Goal: Task Accomplishment & Management: Use online tool/utility

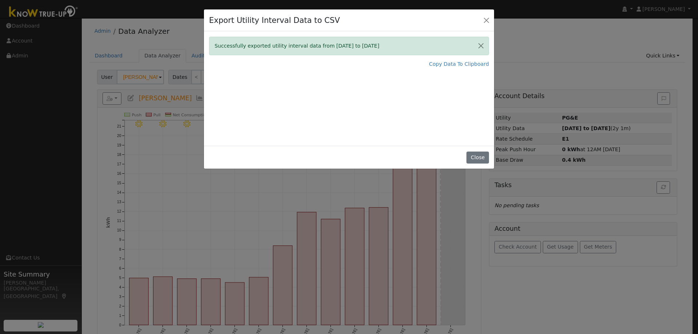
click at [181, 322] on div "Export Utility Interval Data to CSV Successfully exported utility interval data…" at bounding box center [349, 167] width 698 height 334
click at [477, 162] on button "Close" at bounding box center [477, 158] width 22 height 12
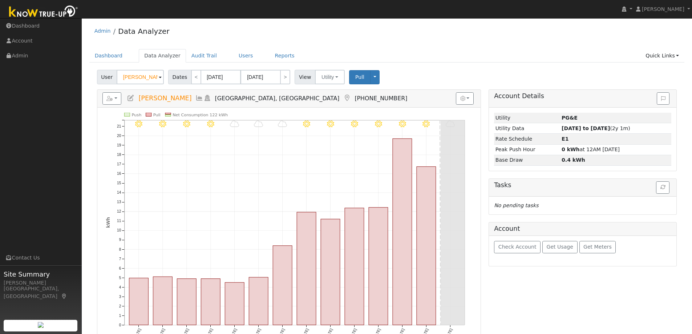
click at [459, 64] on div "Dashboard Data Analyzer Audit Trail Users Reports Quick Links Quick Add Quick C…" at bounding box center [387, 59] width 596 height 21
click at [129, 79] on input "[PERSON_NAME]" at bounding box center [140, 77] width 47 height 15
paste input "[PERSON_NAME]"
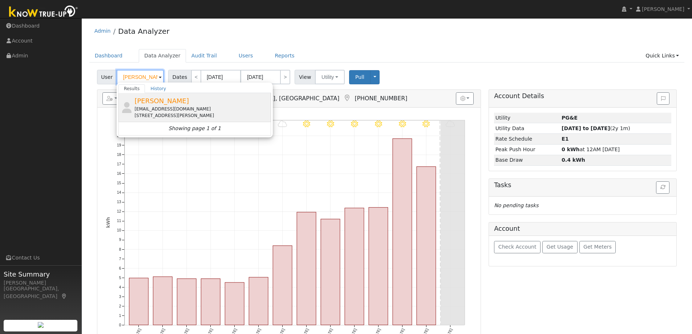
type input "[PERSON_NAME]"
click at [147, 101] on span "[PERSON_NAME]" at bounding box center [161, 101] width 55 height 8
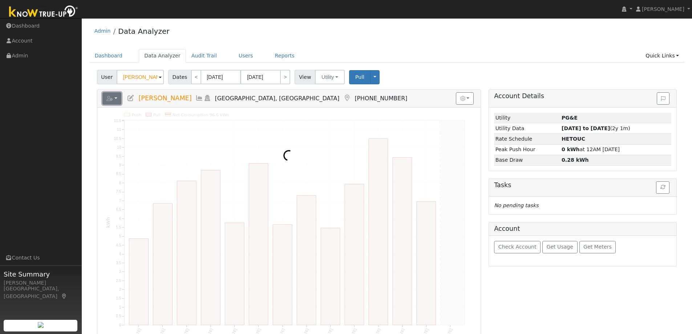
click at [117, 97] on button "button" at bounding box center [112, 98] width 19 height 12
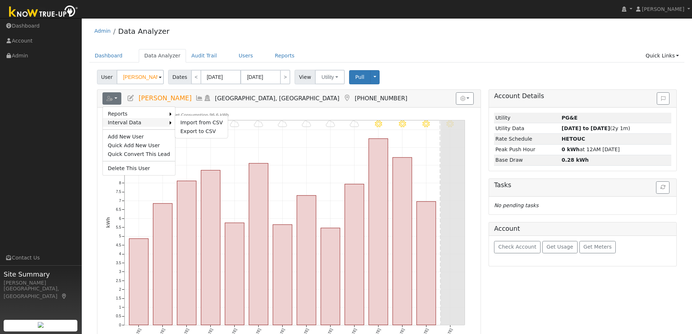
click at [120, 125] on link "Interval Data" at bounding box center [136, 122] width 67 height 9
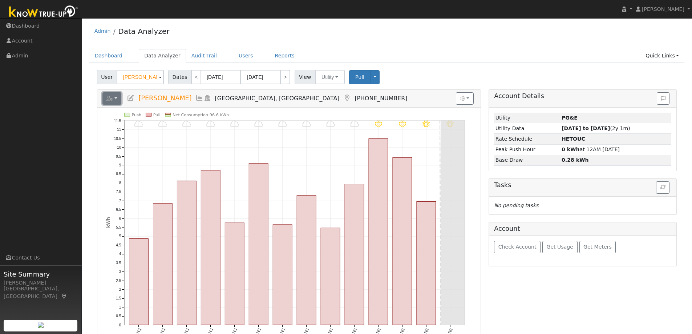
click at [109, 100] on icon "button" at bounding box center [109, 98] width 7 height 5
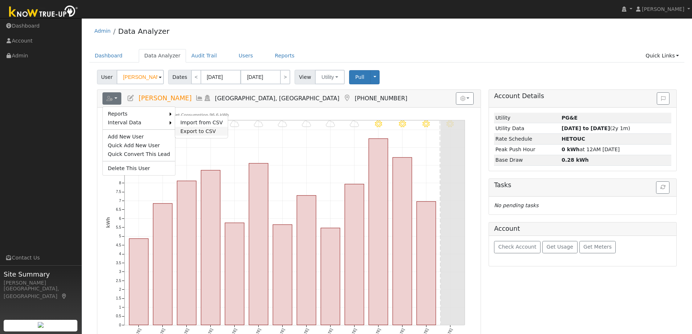
click at [175, 130] on link "Export to CSV" at bounding box center [201, 131] width 53 height 9
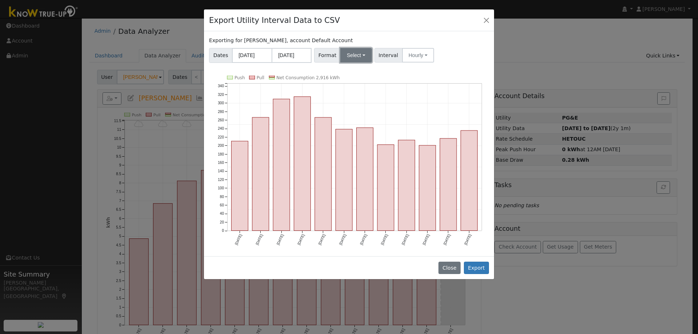
click at [351, 54] on button "Select" at bounding box center [356, 55] width 32 height 15
click at [355, 134] on link "OpenSolar" at bounding box center [364, 138] width 52 height 10
click at [477, 264] on button "Export" at bounding box center [476, 268] width 25 height 12
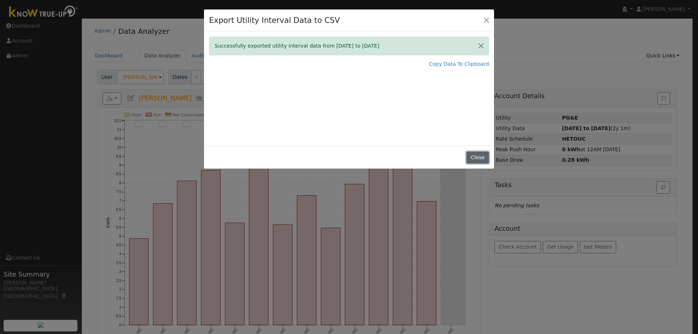
click at [476, 153] on button "Close" at bounding box center [477, 158] width 22 height 12
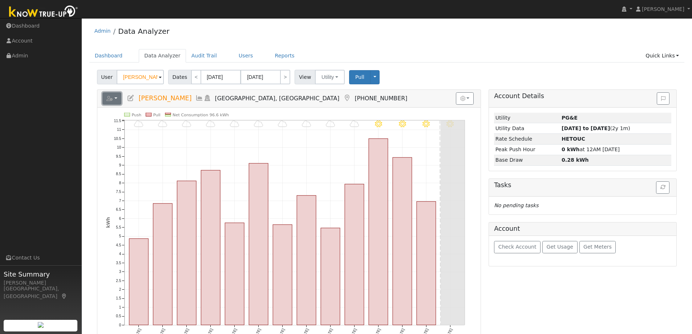
click at [117, 100] on button "button" at bounding box center [112, 98] width 19 height 12
